Goal: Task Accomplishment & Management: Complete application form

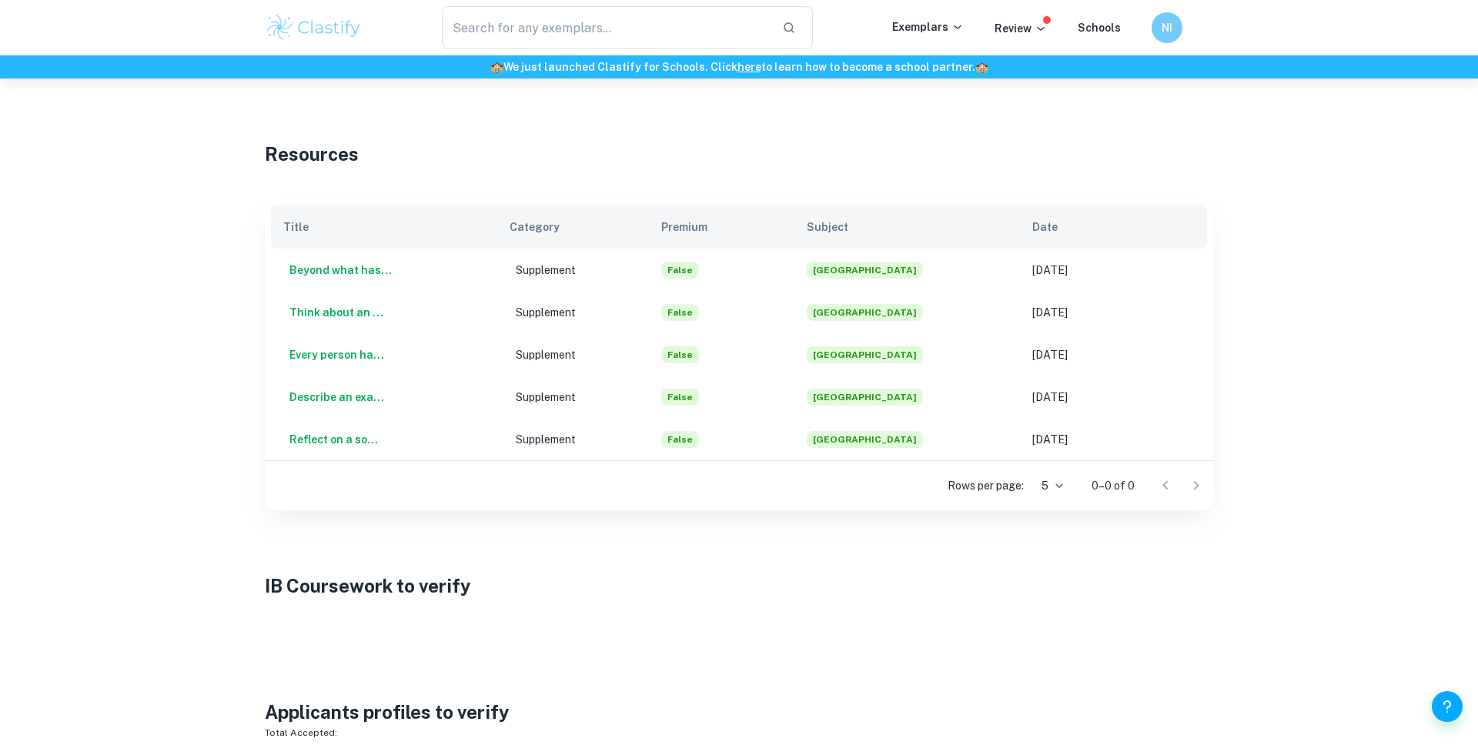
click at [1002, 18] on div "Review" at bounding box center [1020, 27] width 52 height 18
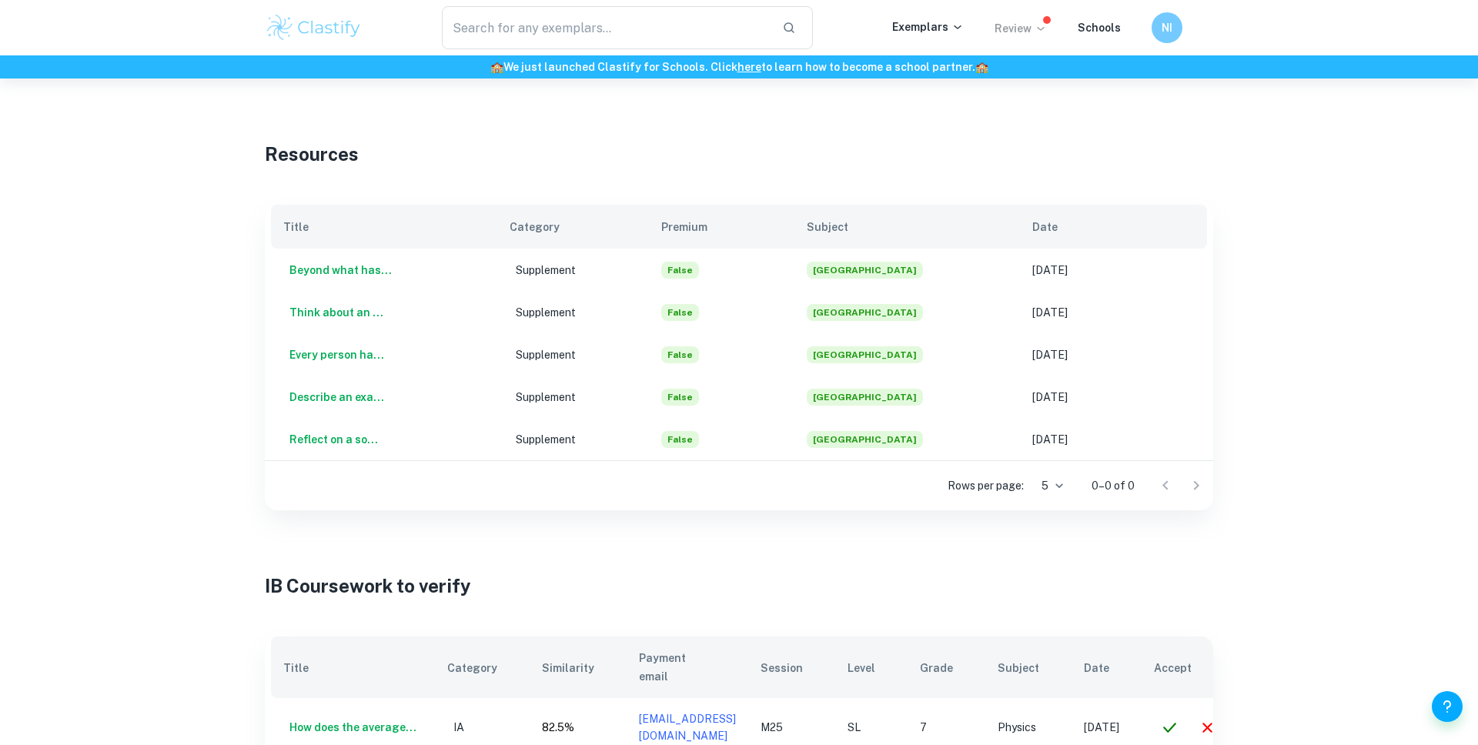
click at [1007, 25] on p "Review" at bounding box center [1020, 28] width 52 height 17
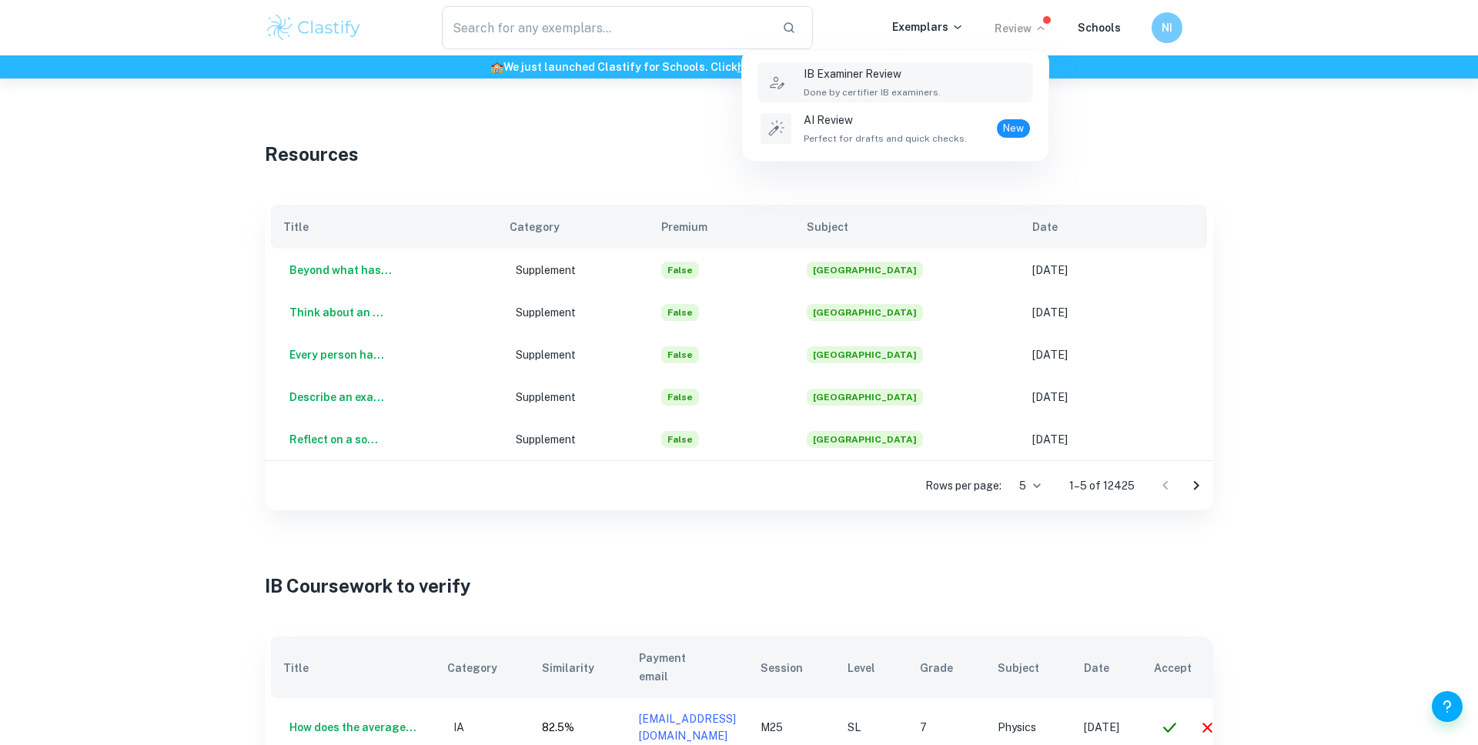
click at [932, 70] on p "IB Examiner Review" at bounding box center [871, 73] width 137 height 17
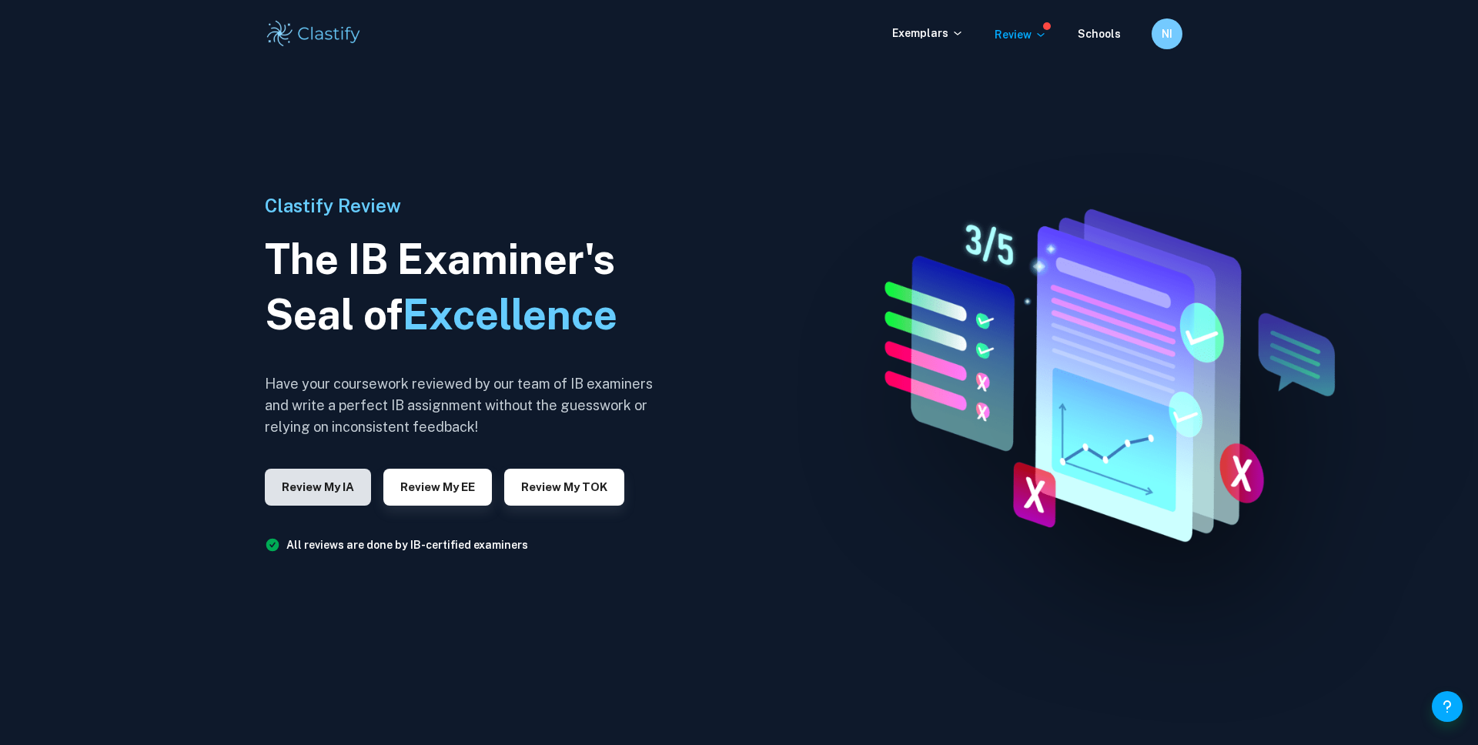
click at [357, 478] on button "Review my IA" at bounding box center [318, 487] width 106 height 37
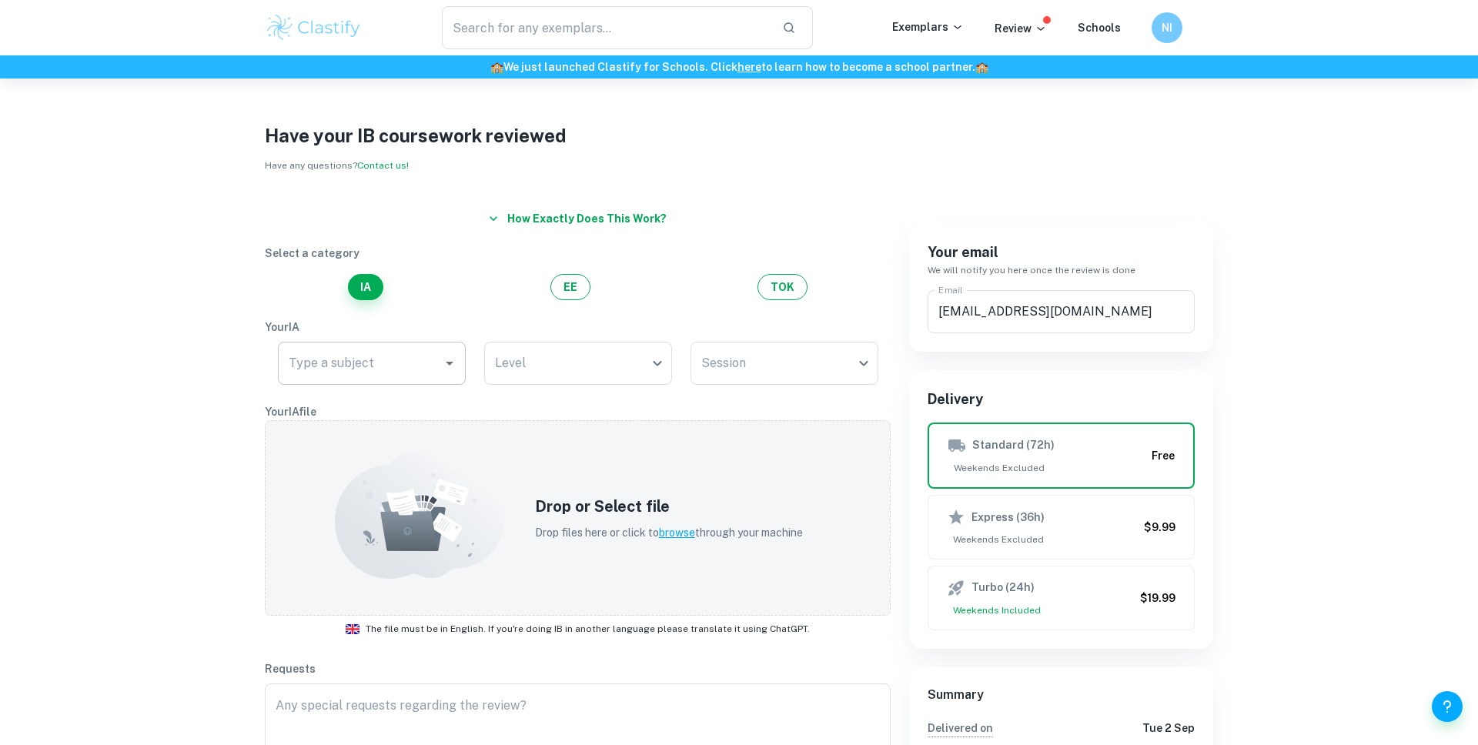
click at [398, 374] on input "Type a subject" at bounding box center [360, 363] width 151 height 29
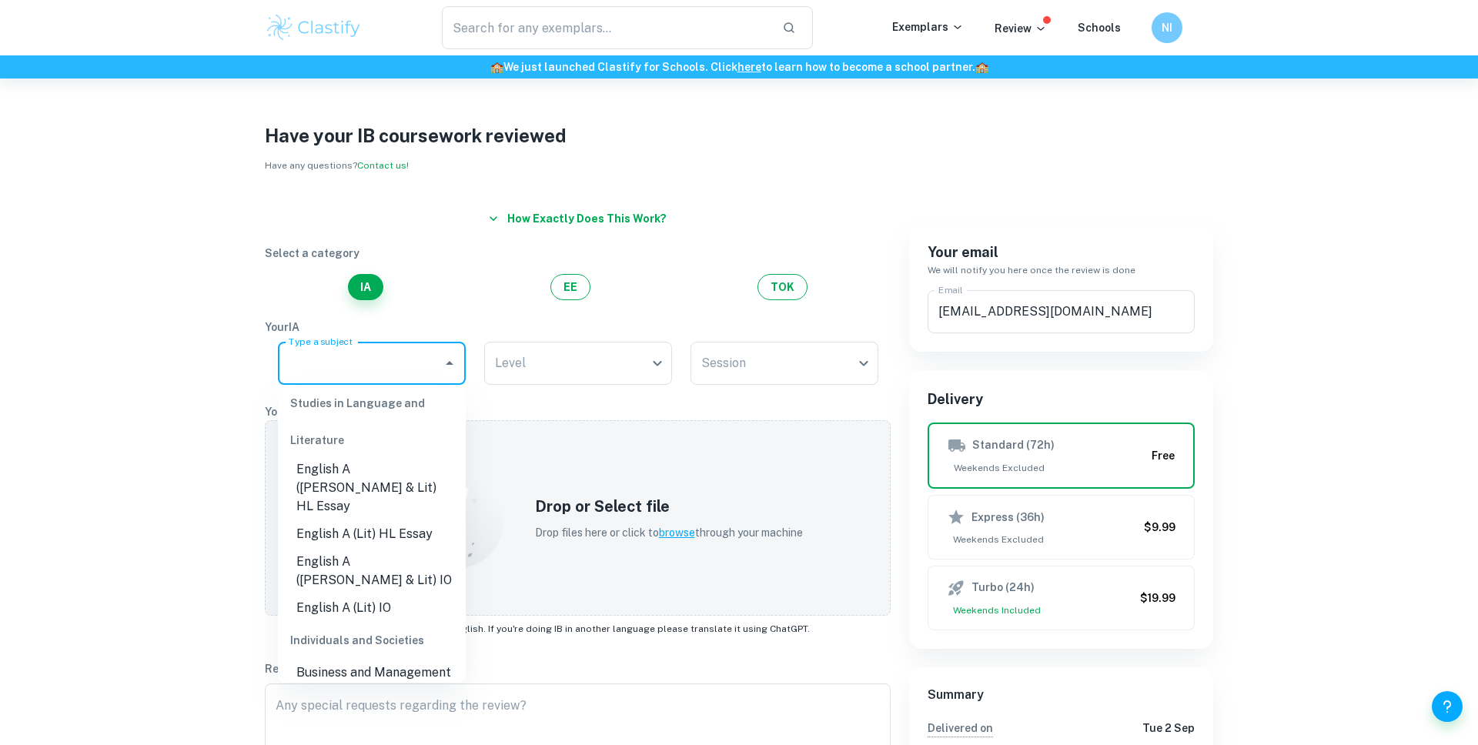
scroll to position [5, 0]
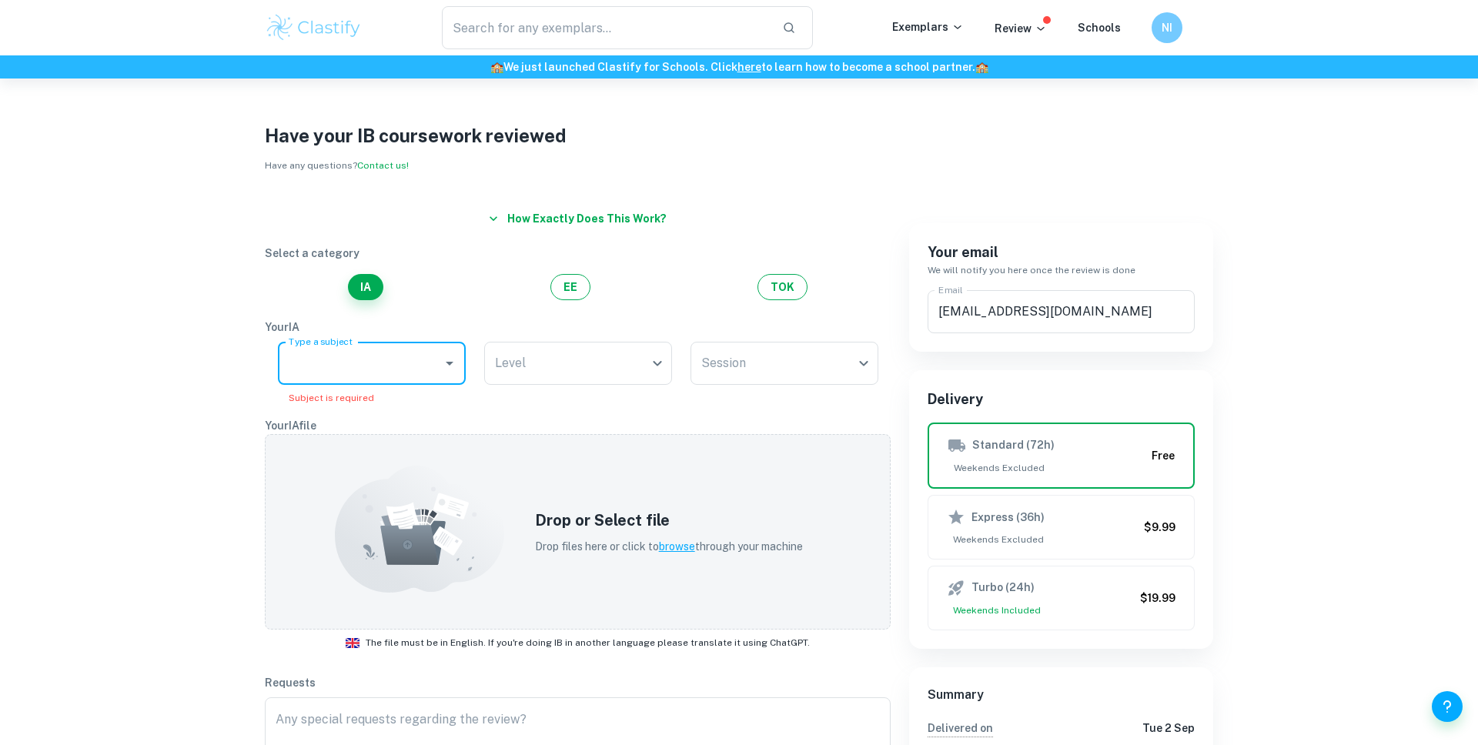
click at [420, 350] on input "Type a subject" at bounding box center [360, 363] width 151 height 29
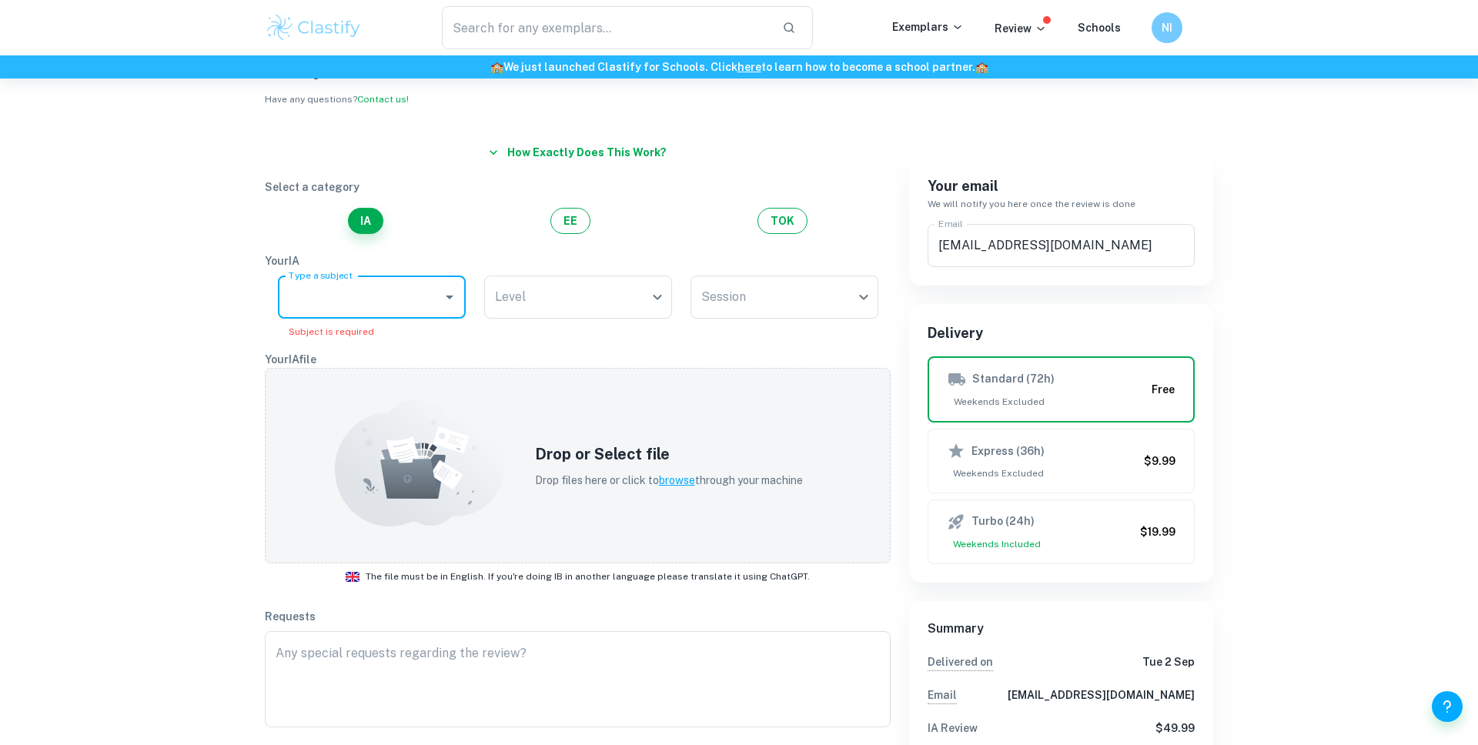
scroll to position [67, 0]
click at [445, 302] on icon "Open" at bounding box center [449, 296] width 18 height 18
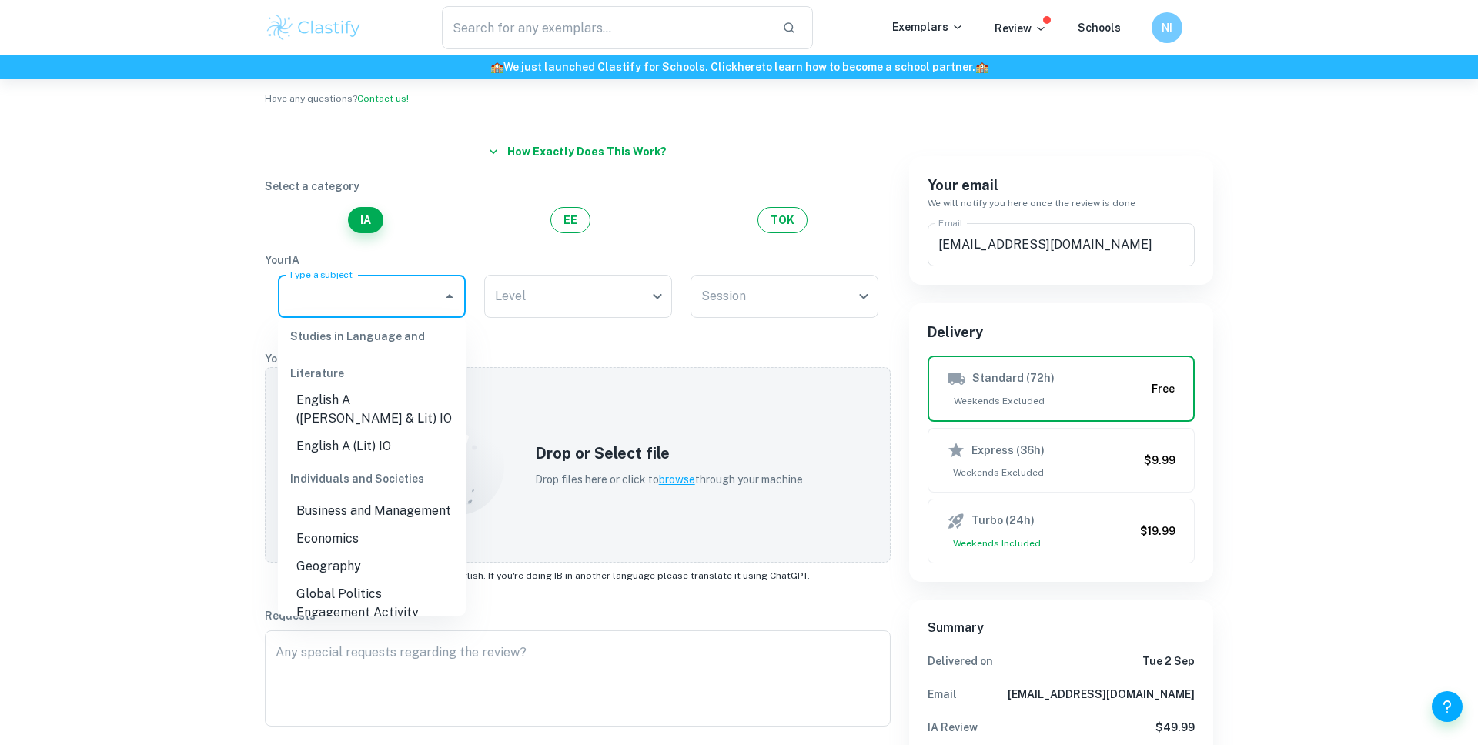
scroll to position [126, 0]
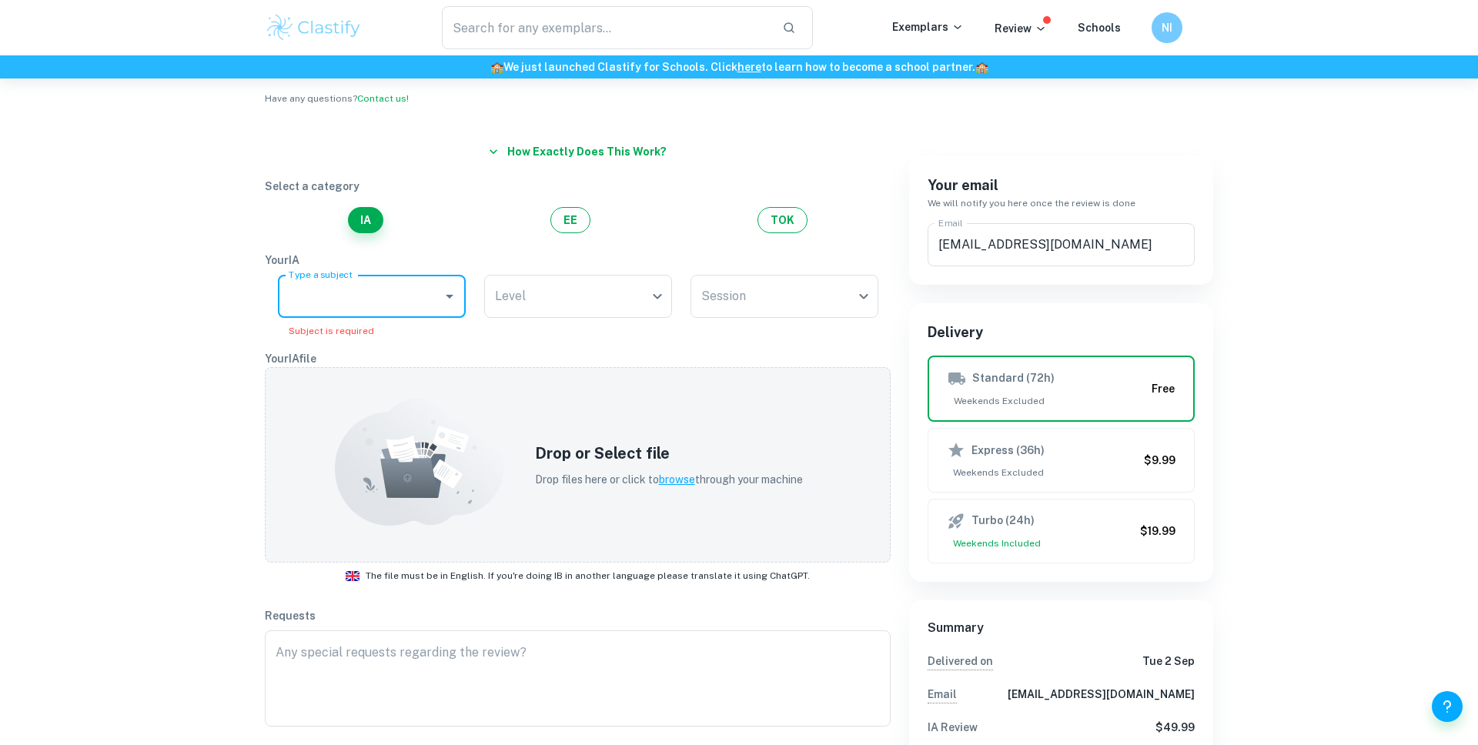
click at [419, 299] on input "Type a subject" at bounding box center [360, 296] width 151 height 29
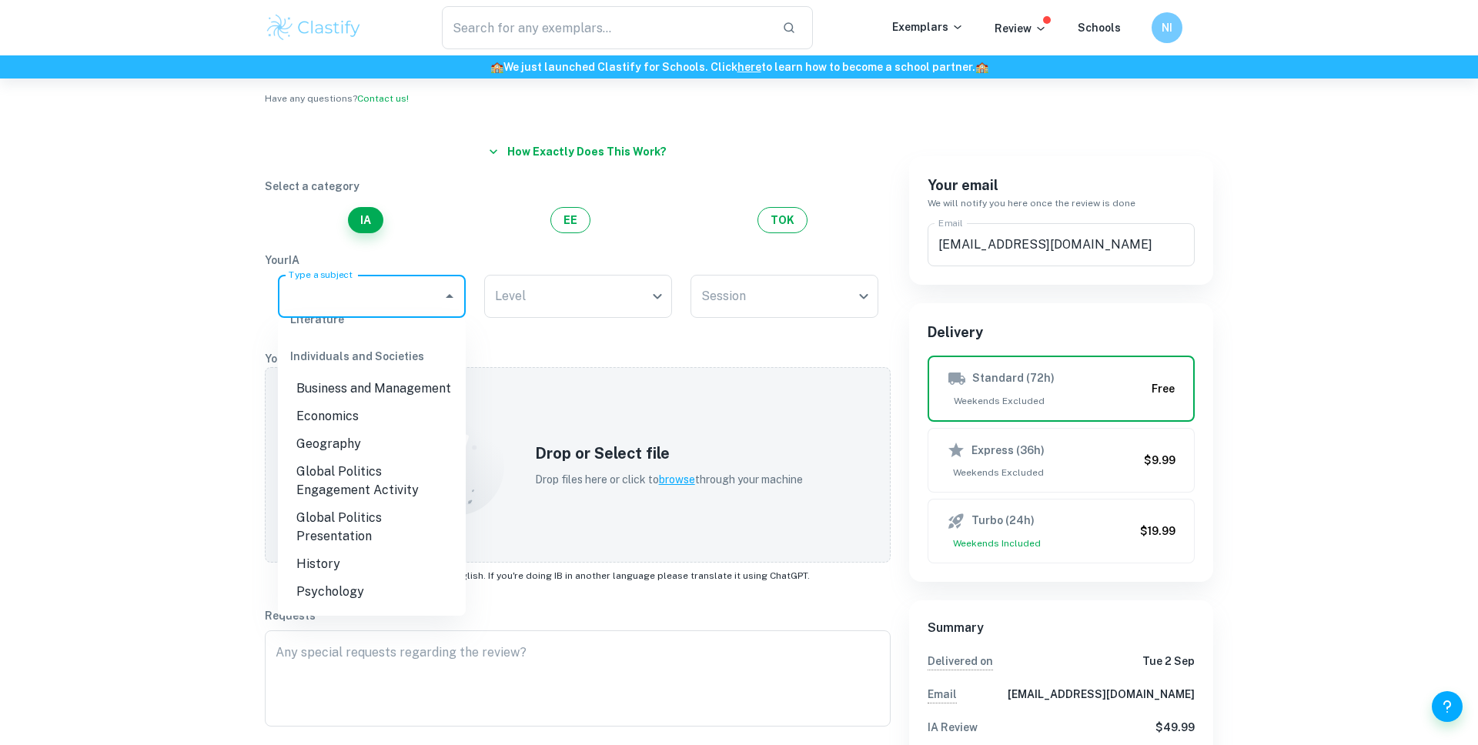
scroll to position [252, 0]
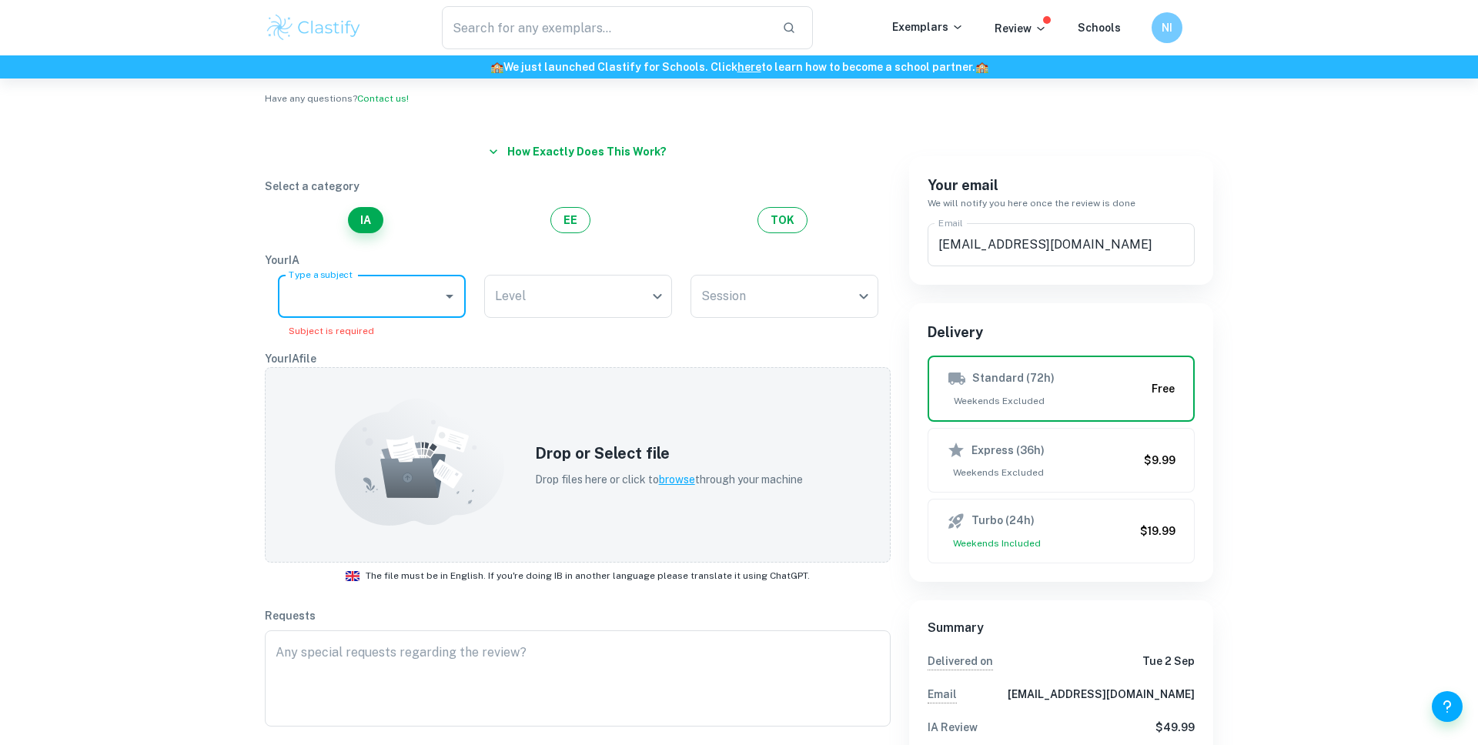
click at [444, 282] on div "Type a subject" at bounding box center [372, 296] width 188 height 43
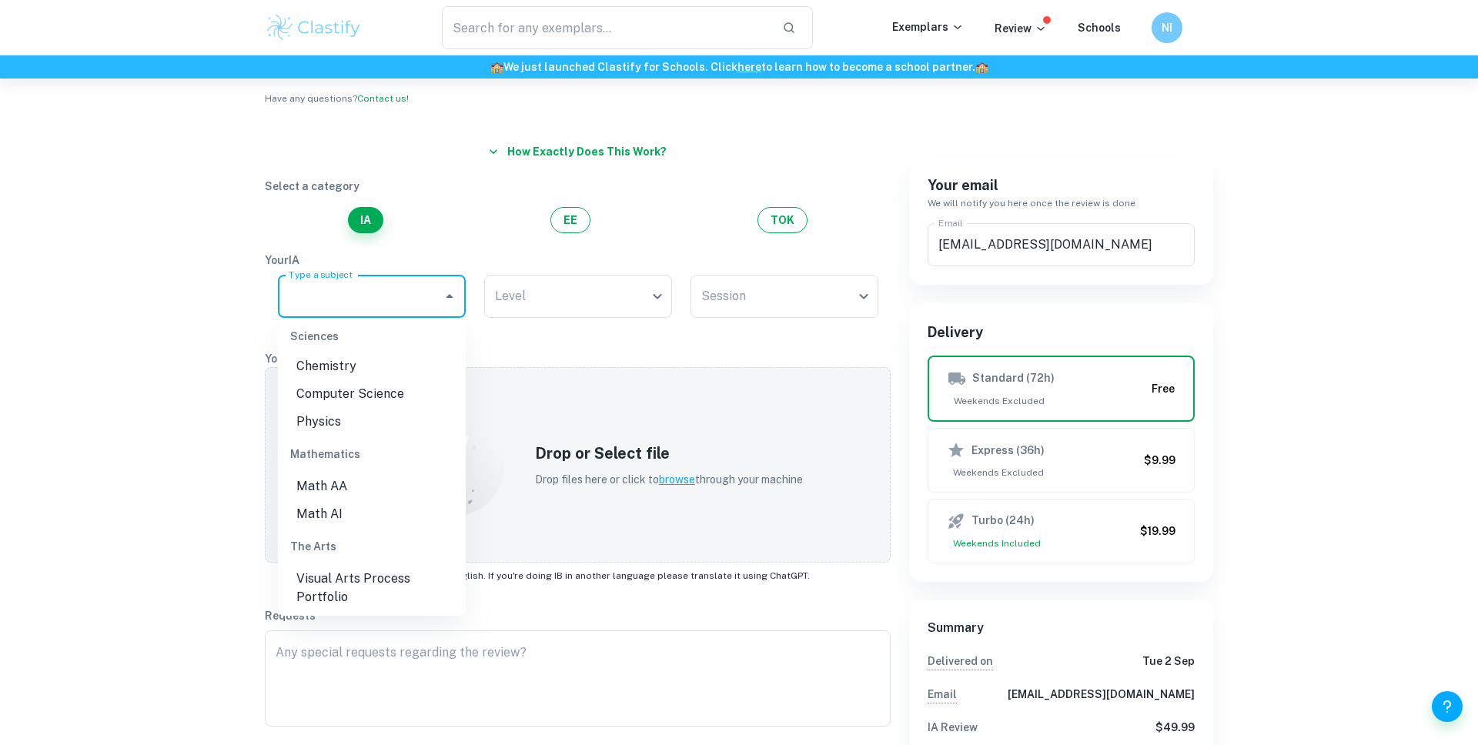
scroll to position [549, 0]
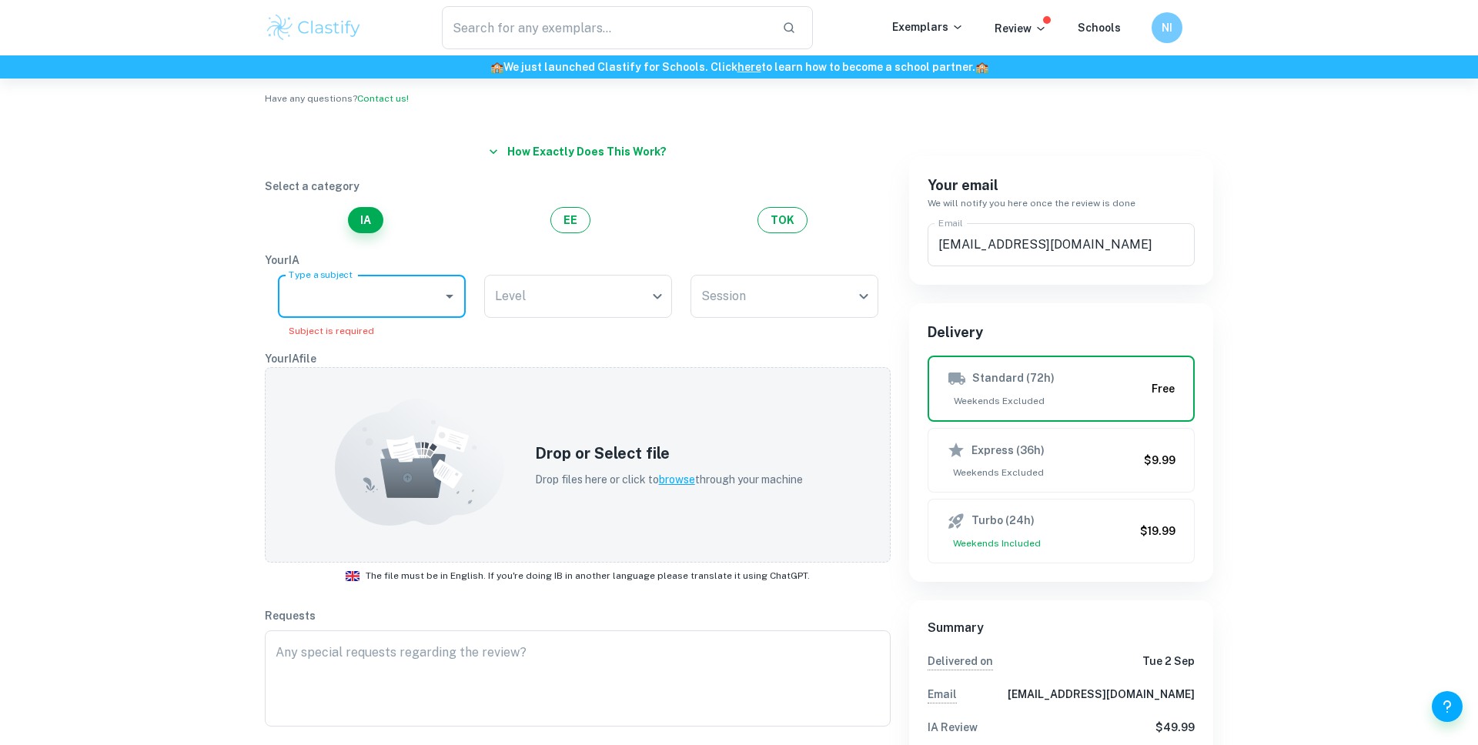
click at [406, 302] on input "Type a subject" at bounding box center [360, 296] width 151 height 29
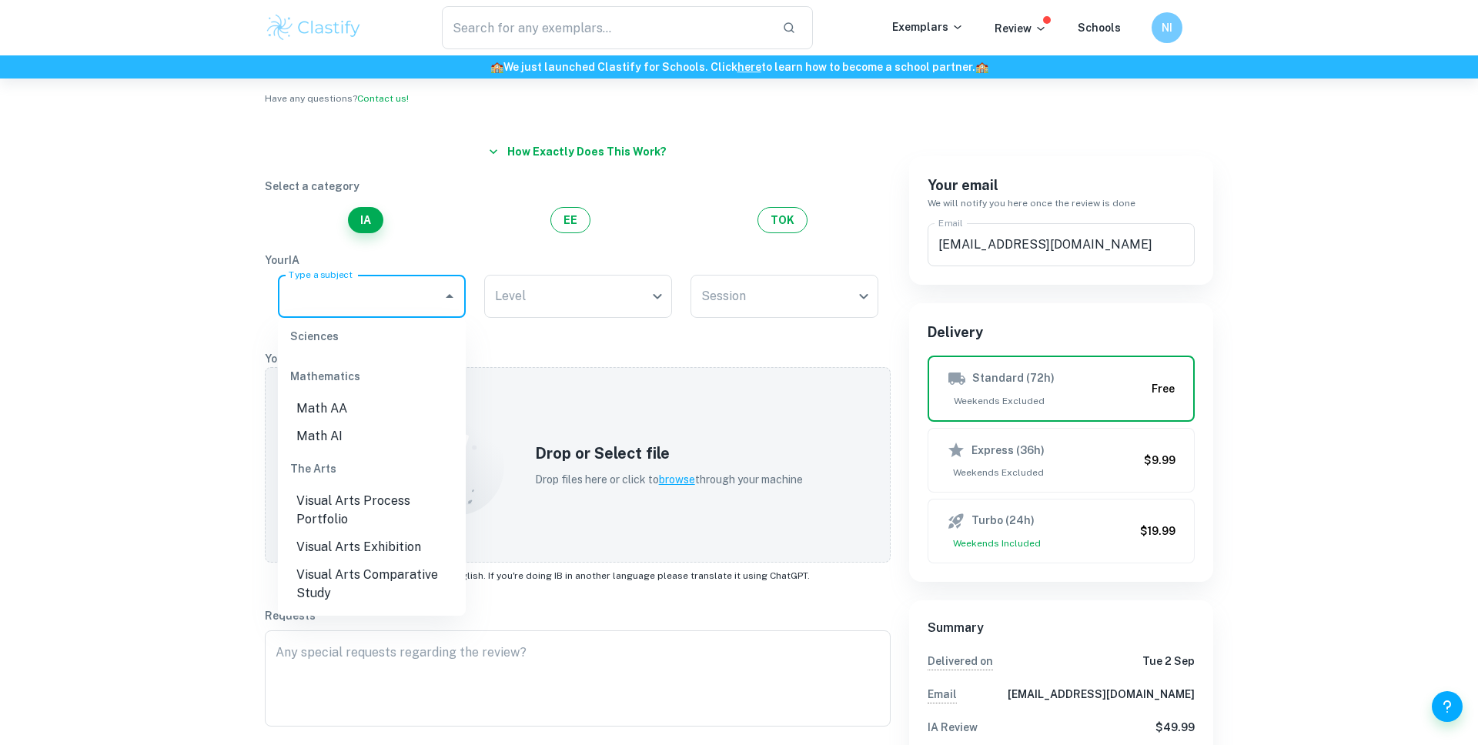
scroll to position [647, 0]
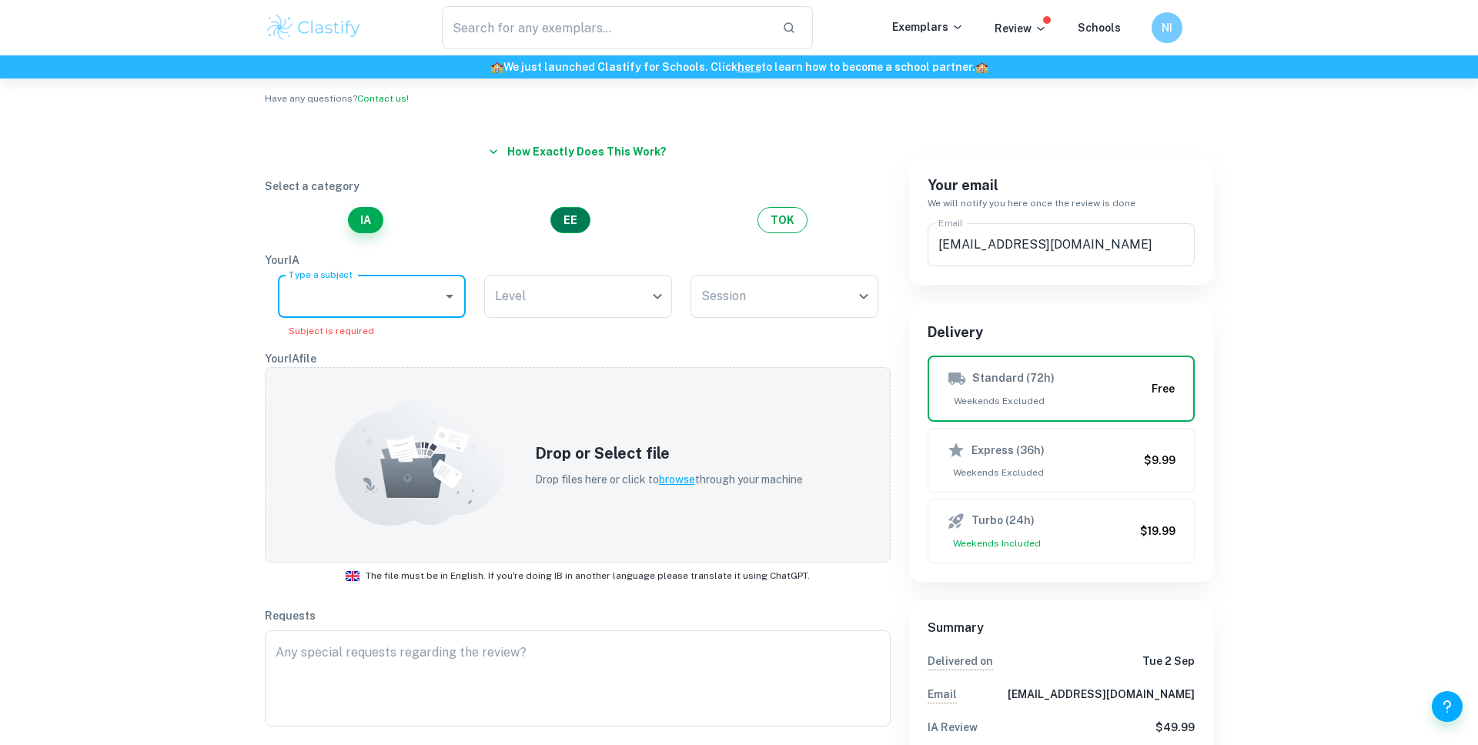
click at [569, 215] on button "EE" at bounding box center [570, 220] width 40 height 26
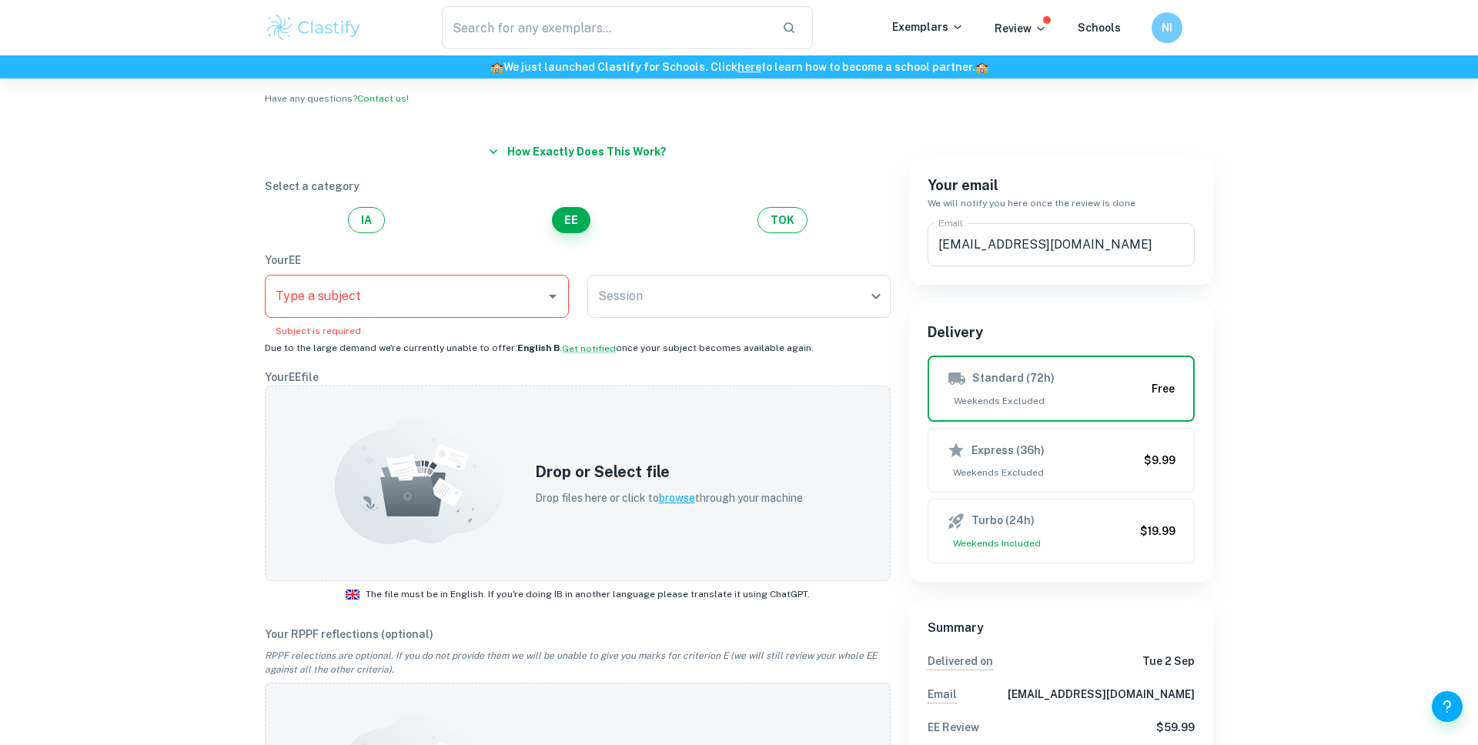
click at [403, 295] on input "Type a subject" at bounding box center [405, 296] width 267 height 29
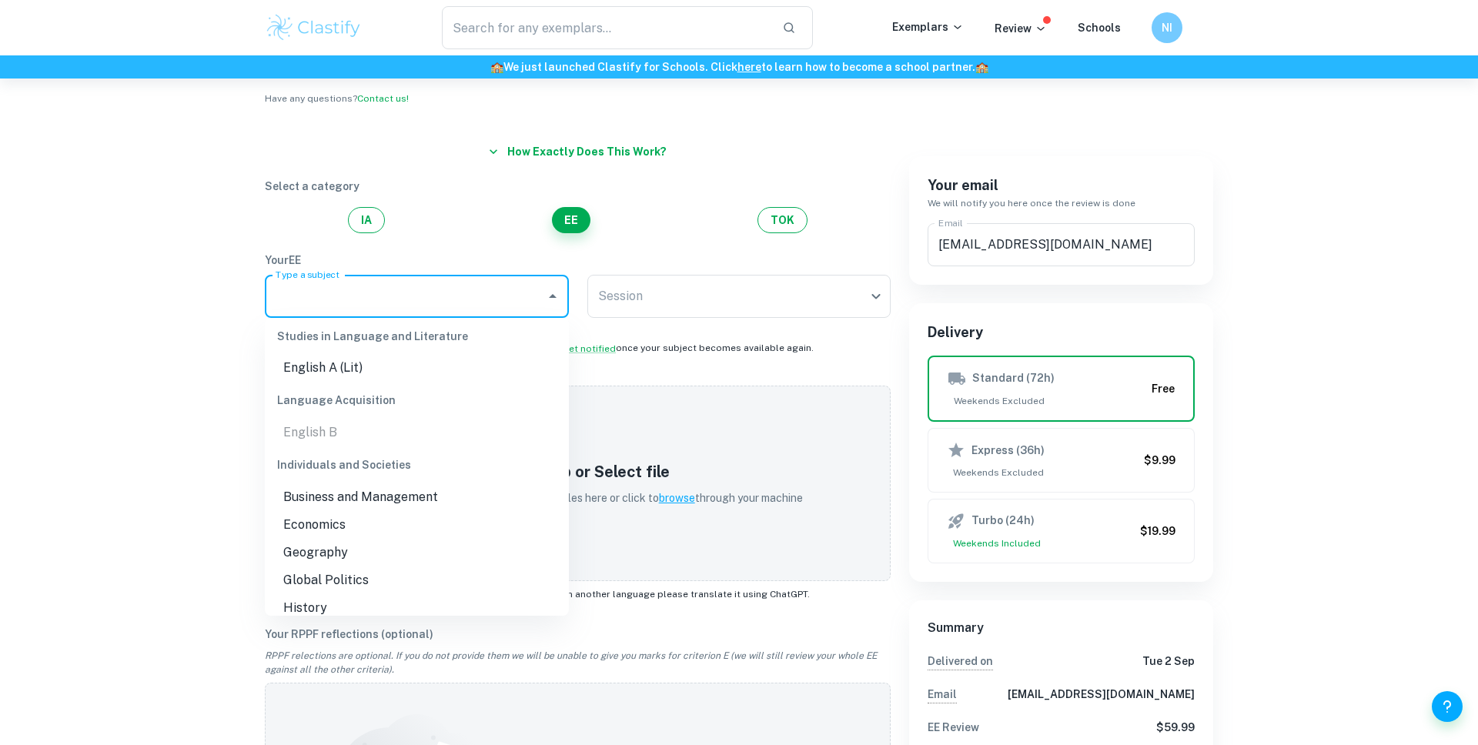
scroll to position [0, 0]
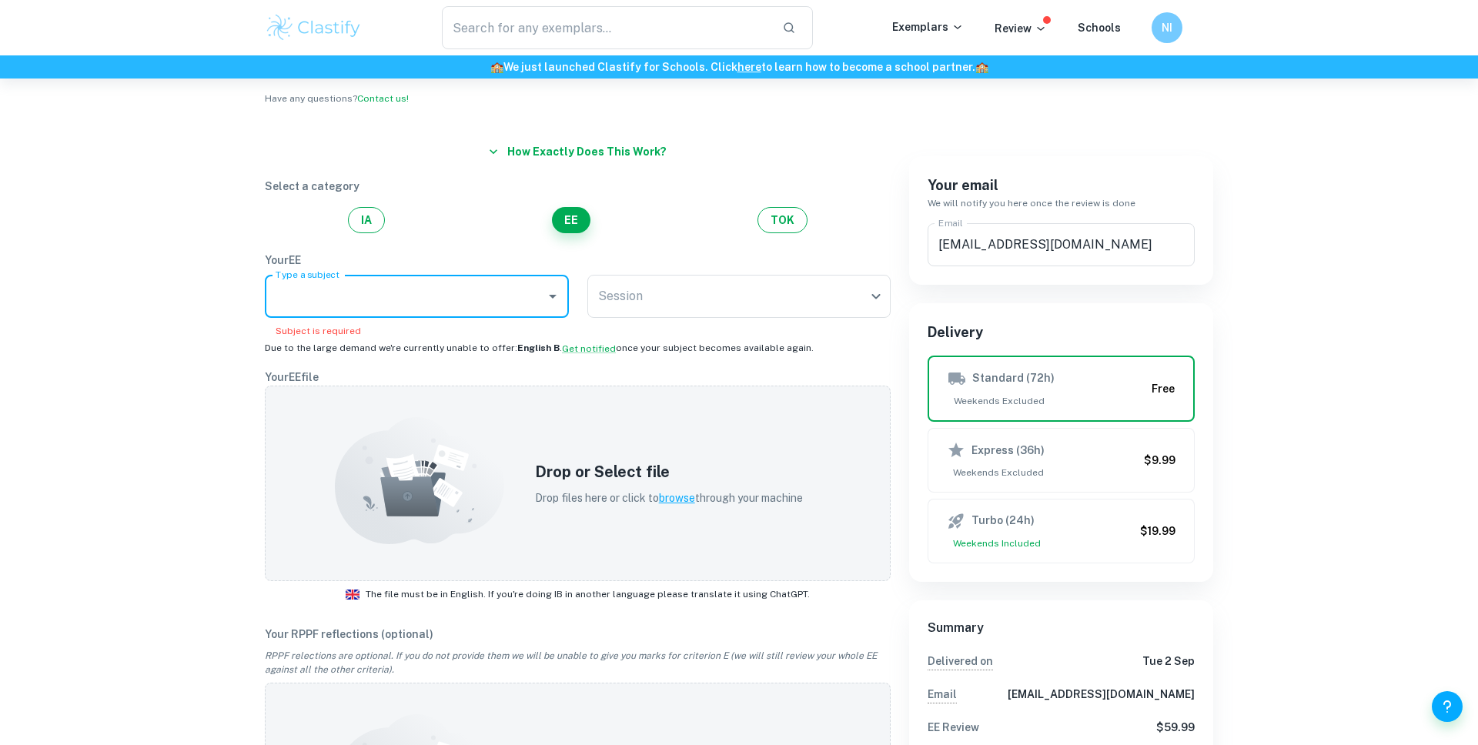
click at [398, 301] on input "Type a subject" at bounding box center [405, 296] width 267 height 29
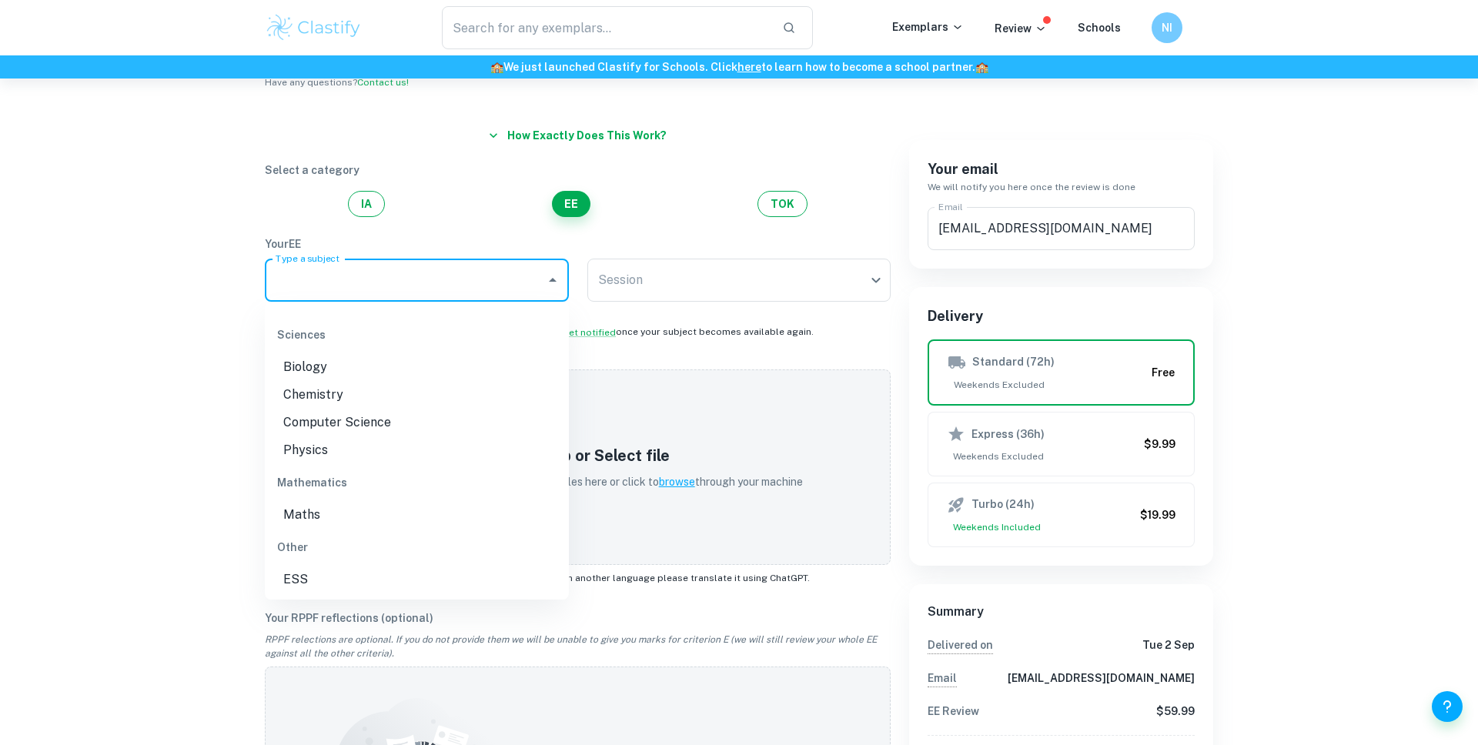
scroll to position [84, 0]
click at [698, 245] on p "Your EE" at bounding box center [578, 243] width 626 height 17
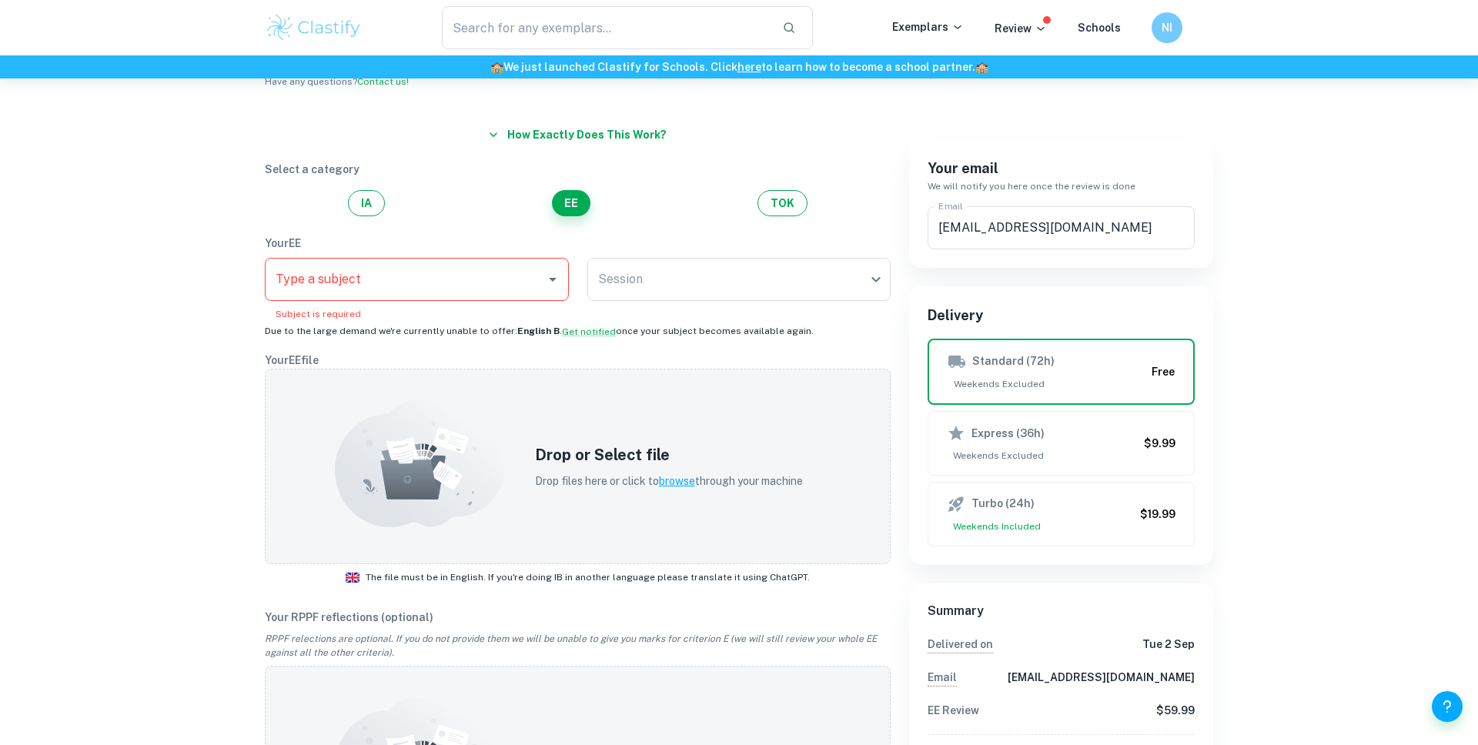
click at [746, 215] on div "IA EE TOK" at bounding box center [578, 203] width 626 height 26
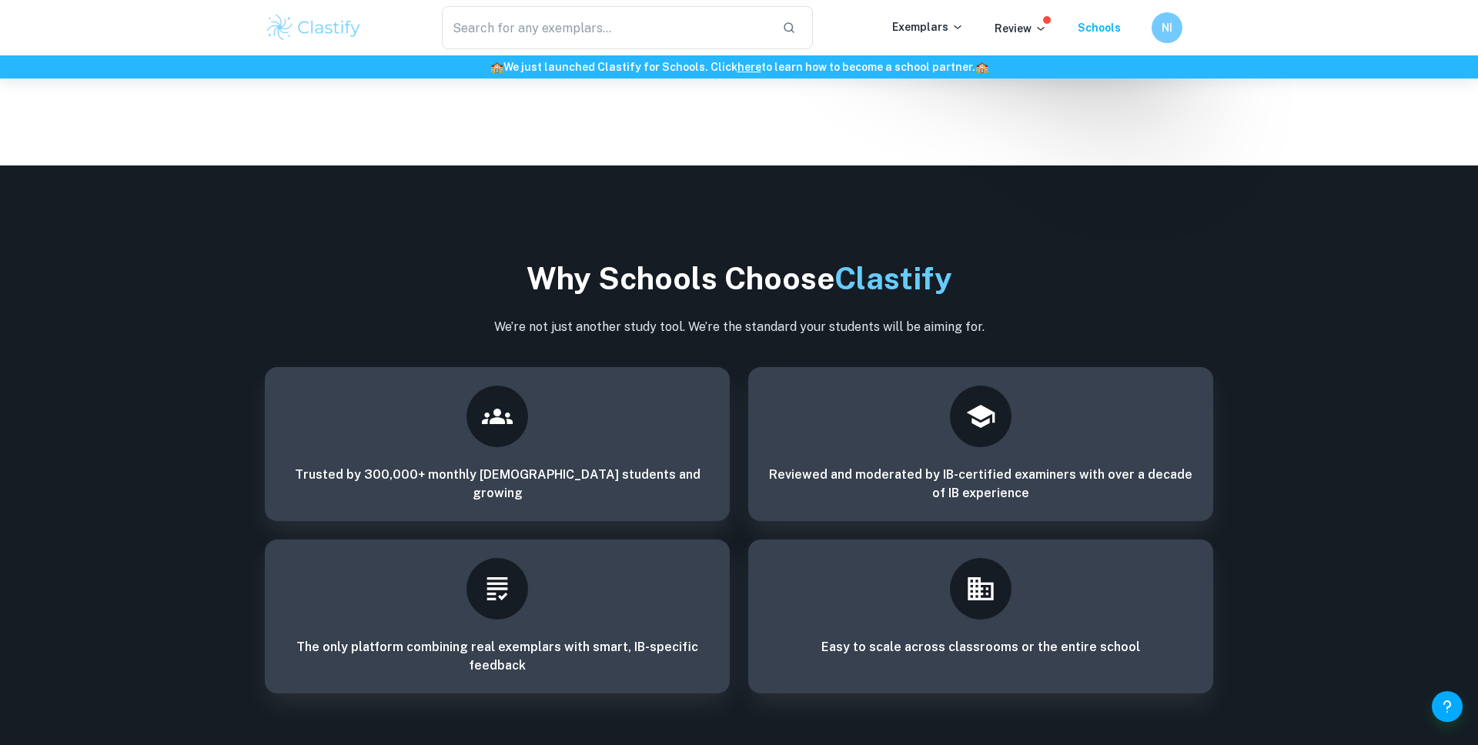
scroll to position [2422, 0]
